Goal: Find specific page/section: Find specific page/section

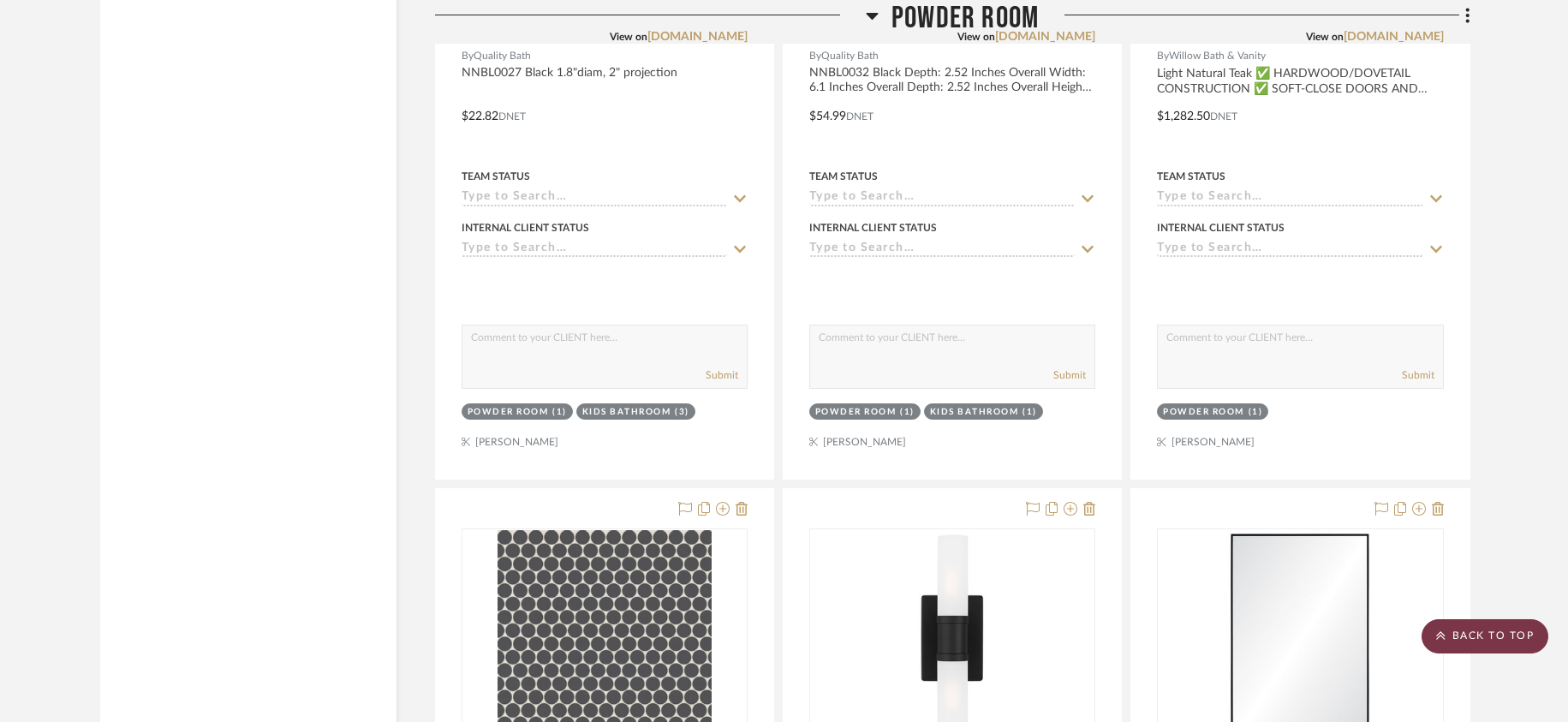
click at [1484, 622] on scroll-to-top-button "BACK TO TOP" at bounding box center [1484, 635] width 127 height 34
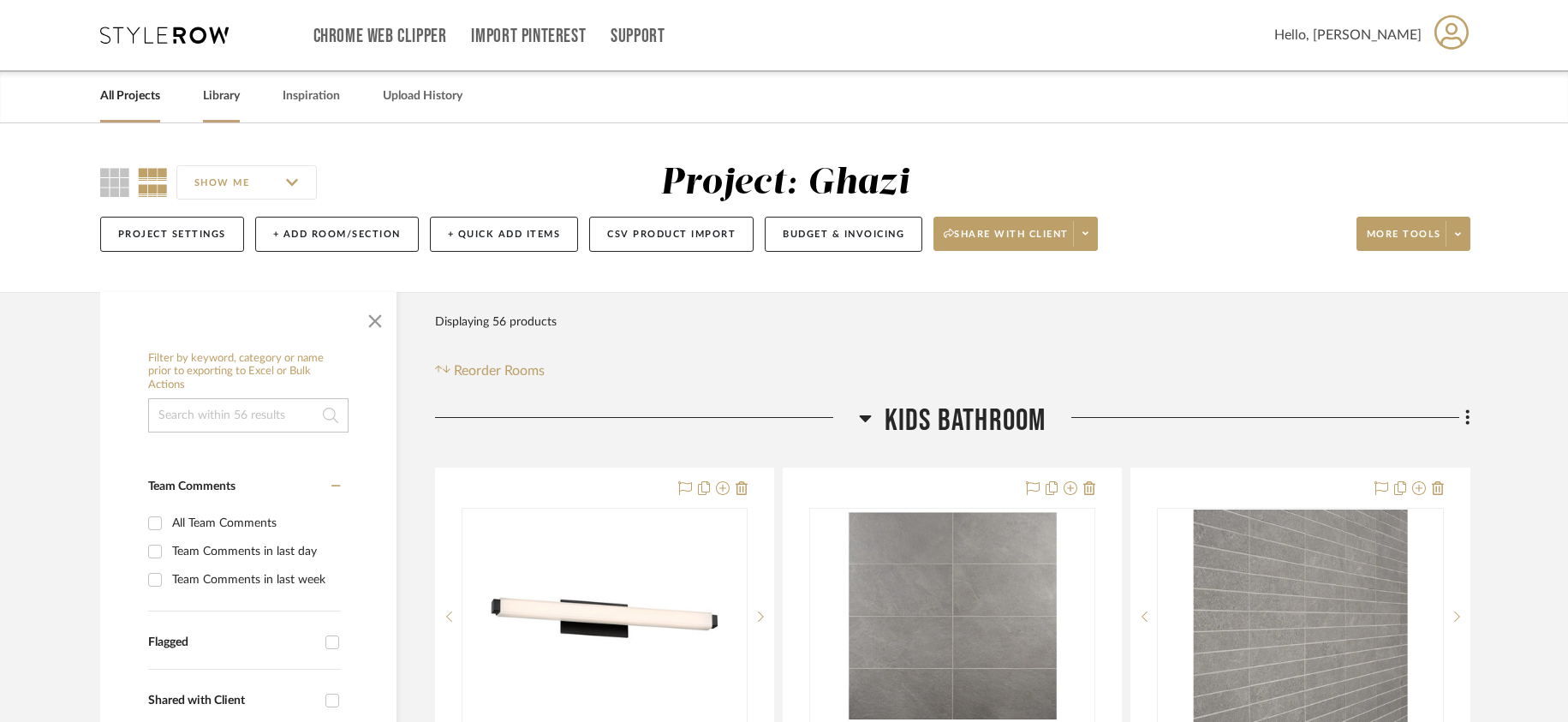
click at [210, 92] on link "Library" at bounding box center [221, 96] width 37 height 23
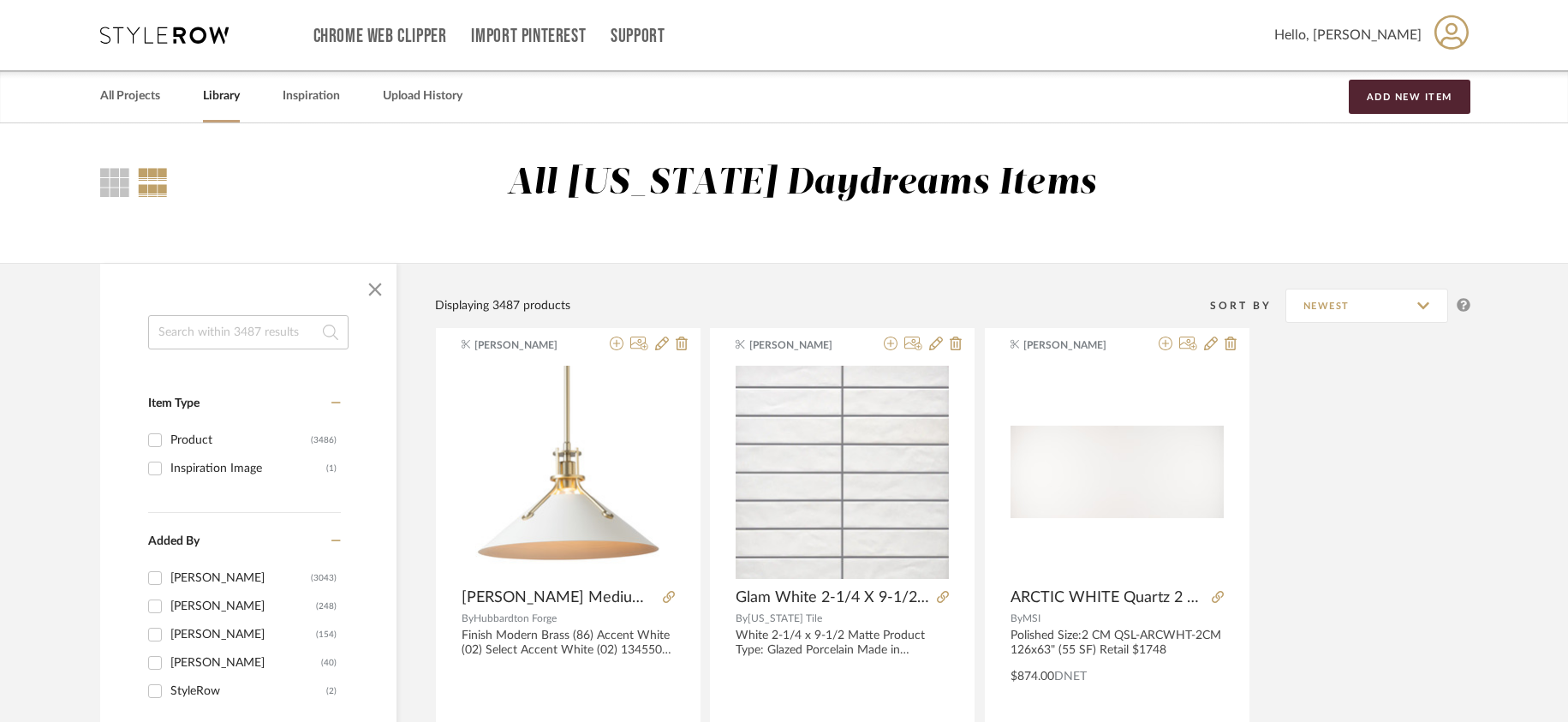
click at [124, 98] on link "All Projects" at bounding box center [130, 96] width 60 height 23
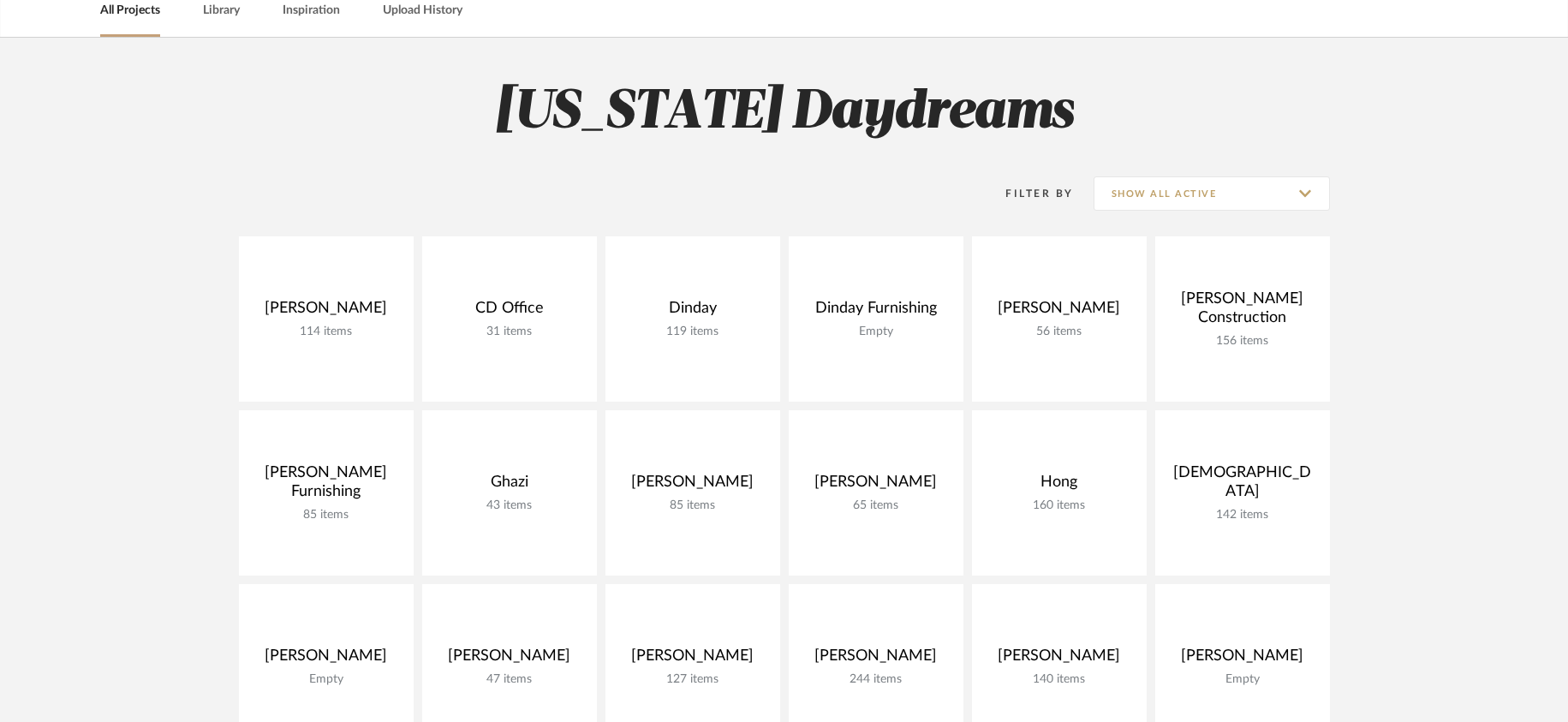
scroll to position [88, 0]
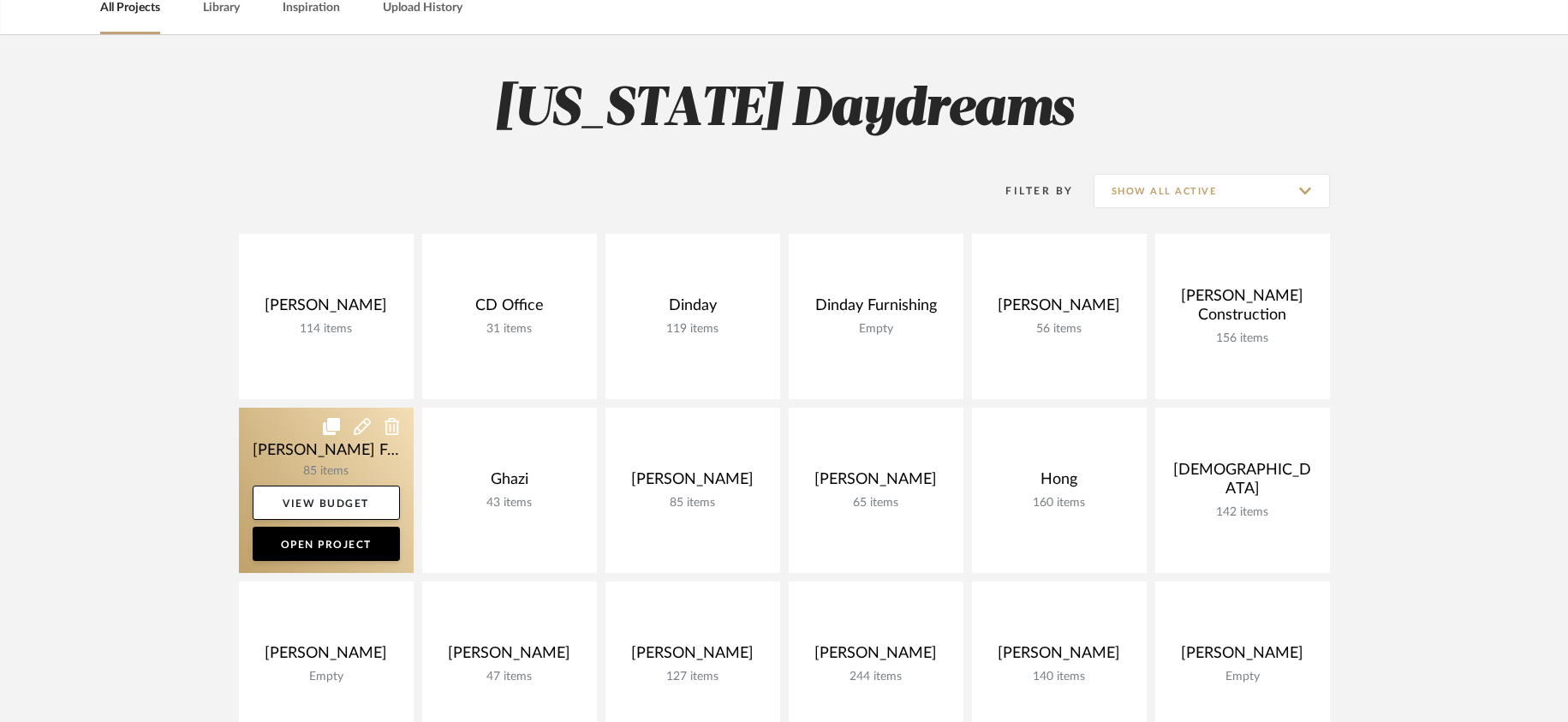
click at [364, 449] on link at bounding box center [326, 490] width 175 height 165
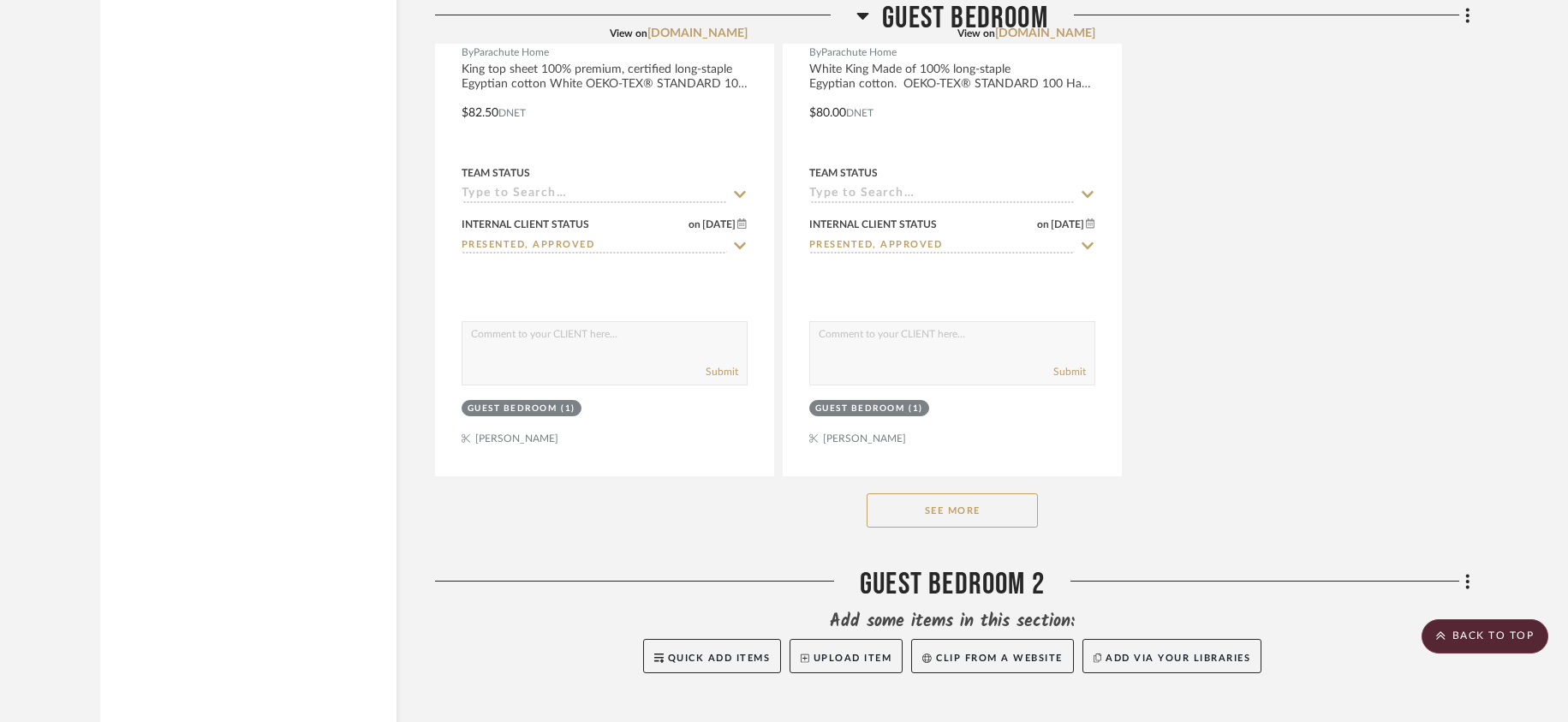
scroll to position [9481, 0]
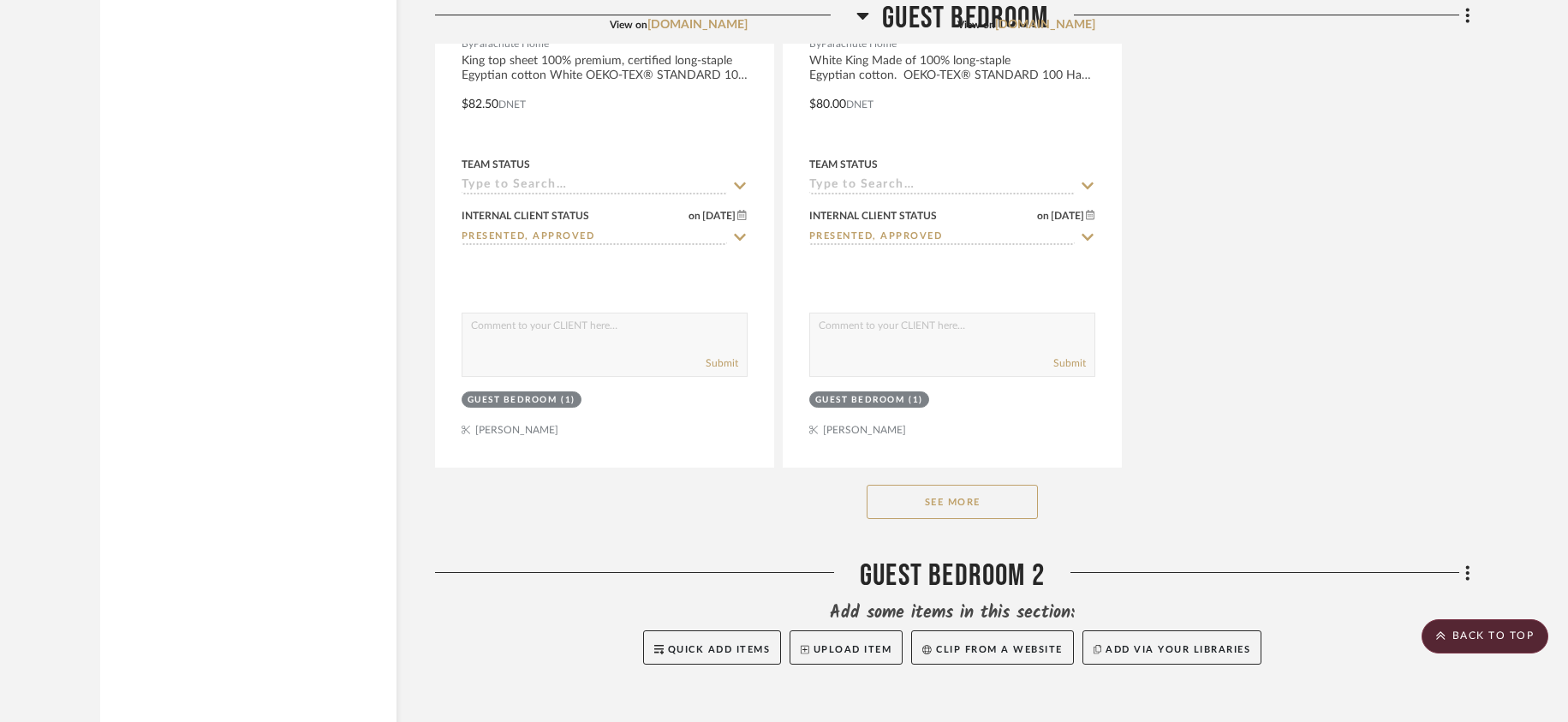
click at [977, 504] on button "See More" at bounding box center [952, 501] width 172 height 34
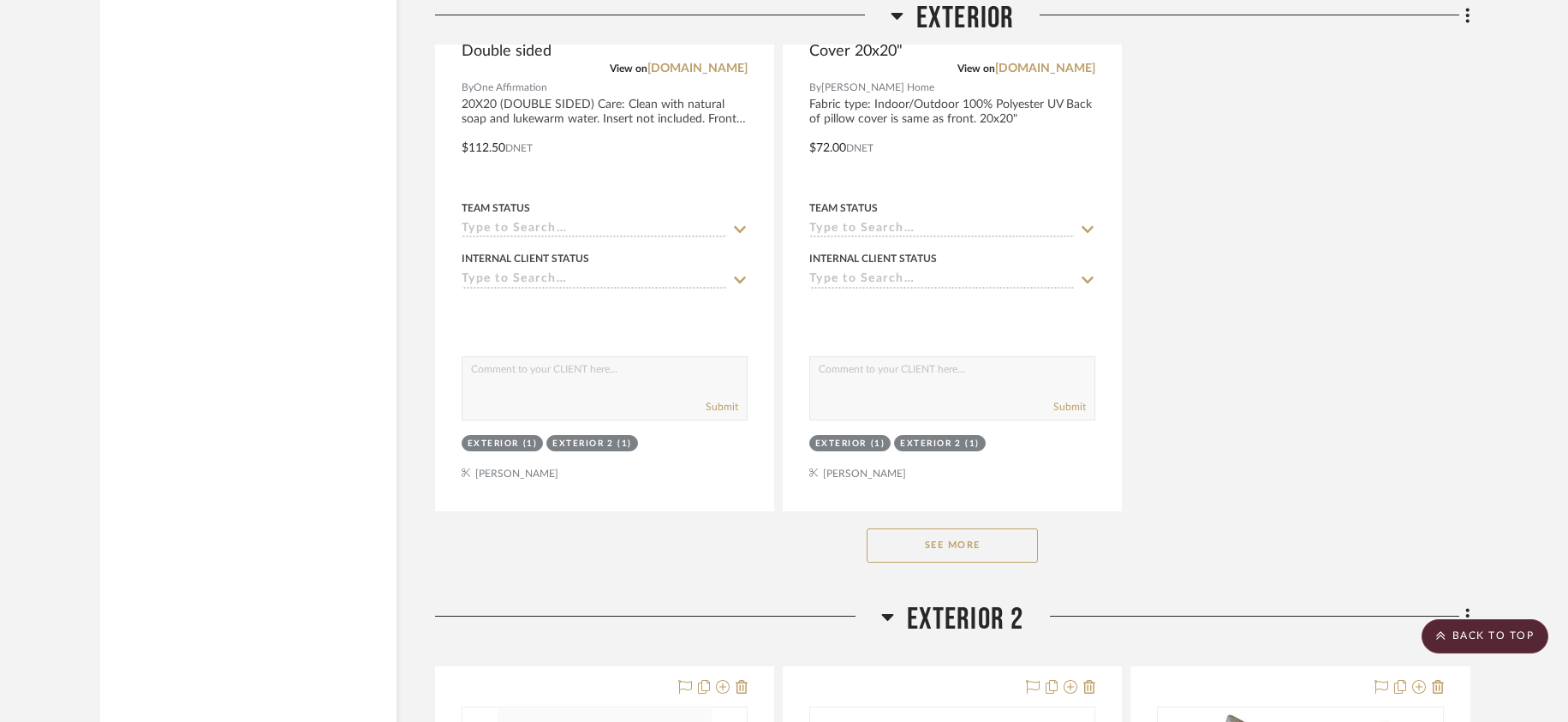
scroll to position [13609, 0]
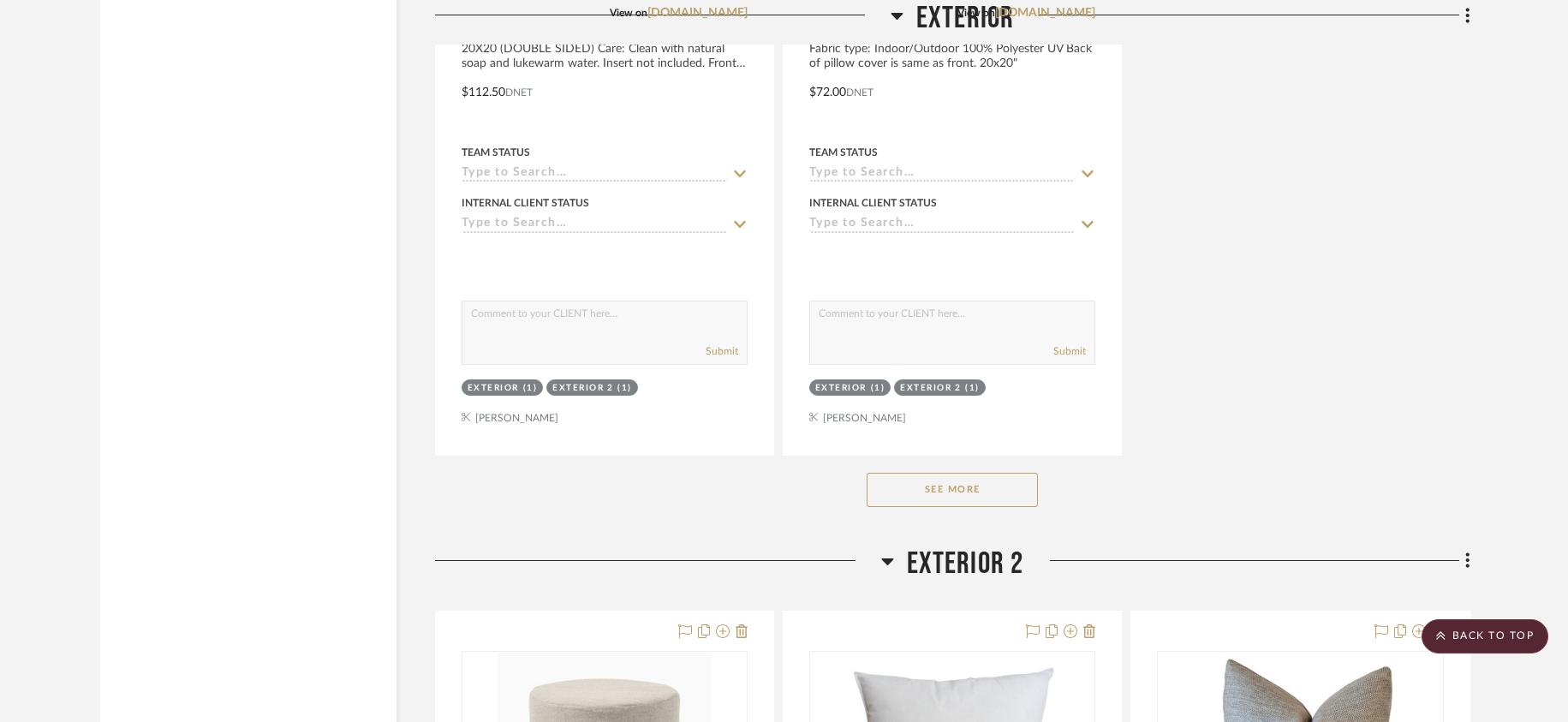
click at [984, 501] on button "See More" at bounding box center [952, 489] width 172 height 34
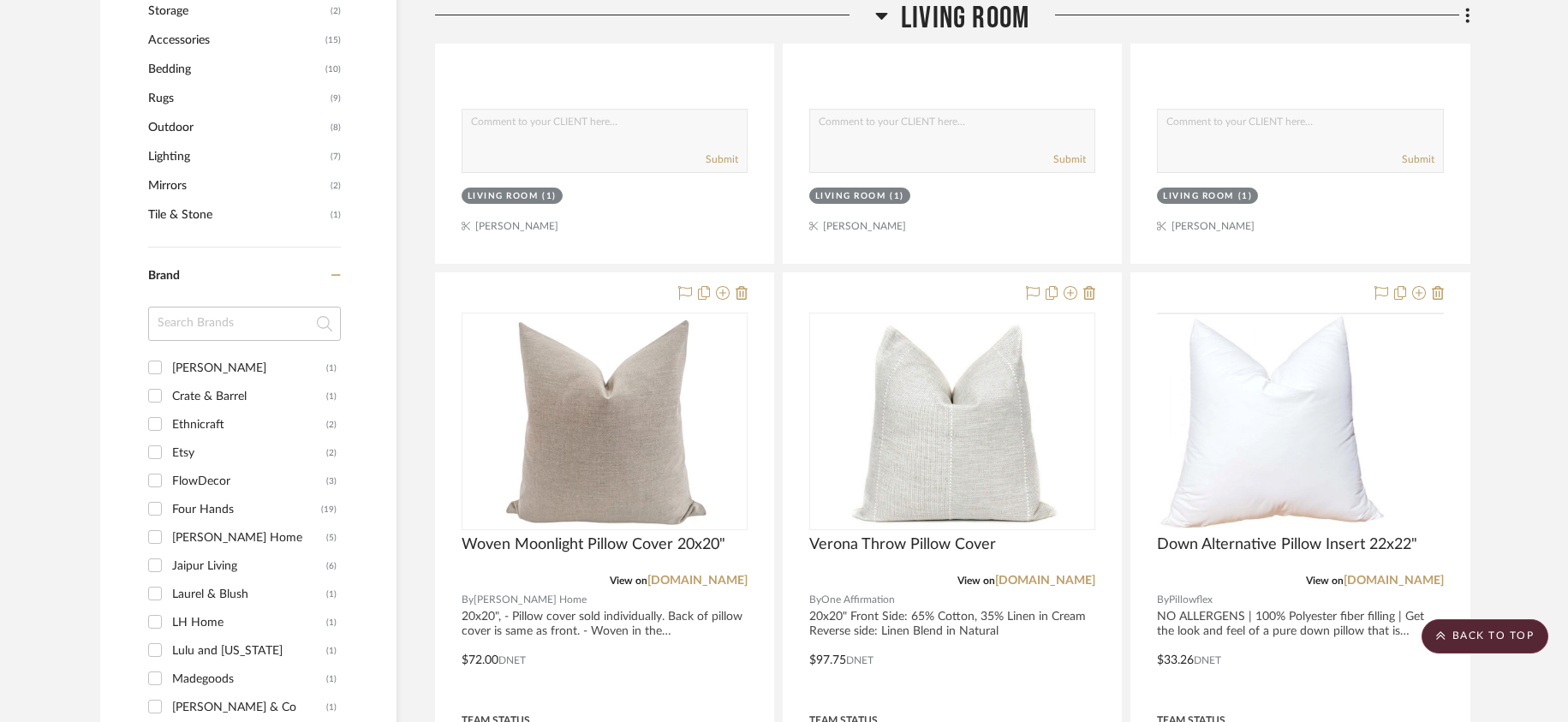
scroll to position [0, 0]
